Goal: Find specific page/section: Find specific page/section

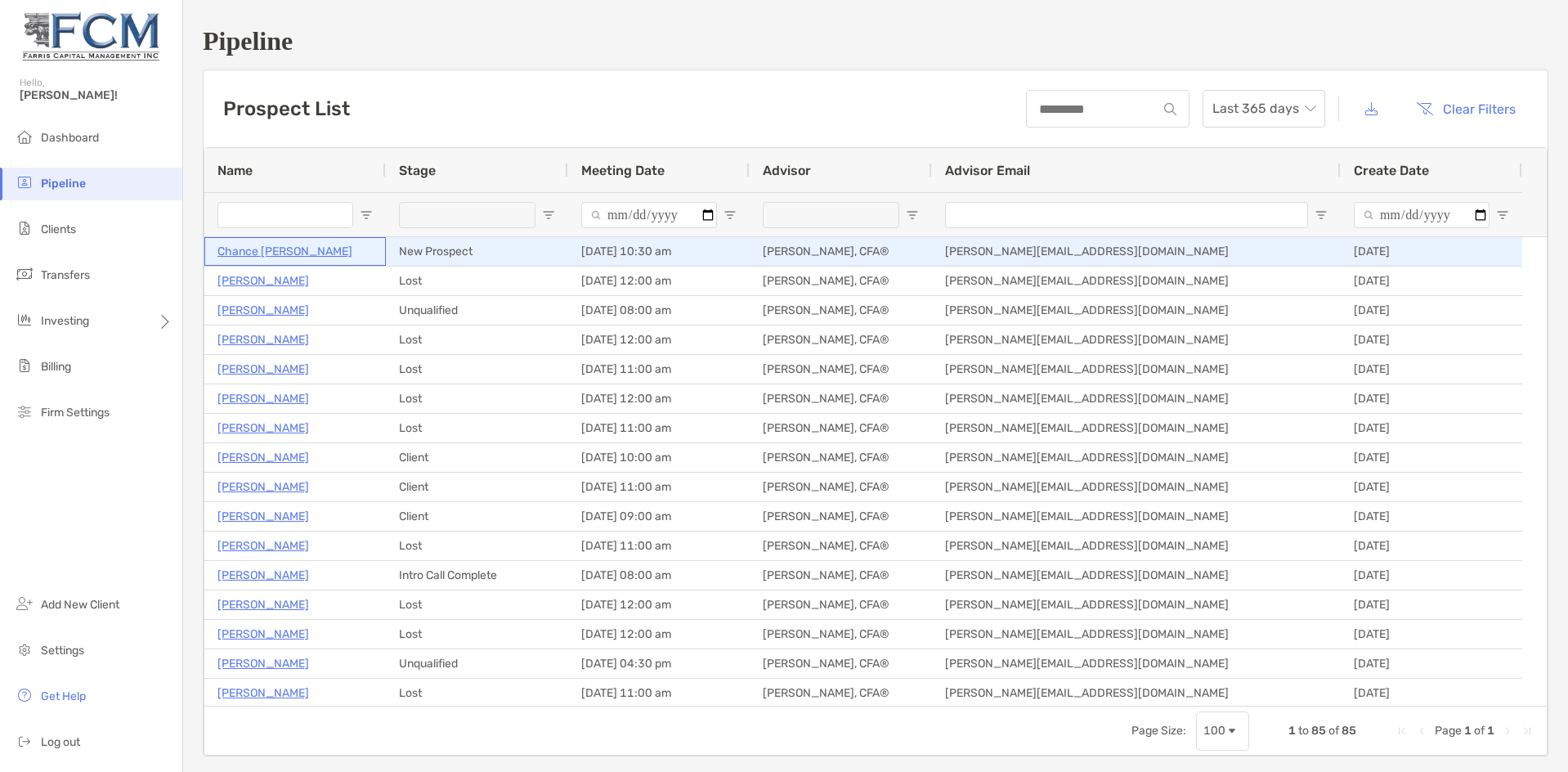
click at [280, 251] on p "Chance [PERSON_NAME]" at bounding box center [285, 251] width 135 height 21
